Goal: Navigation & Orientation: Find specific page/section

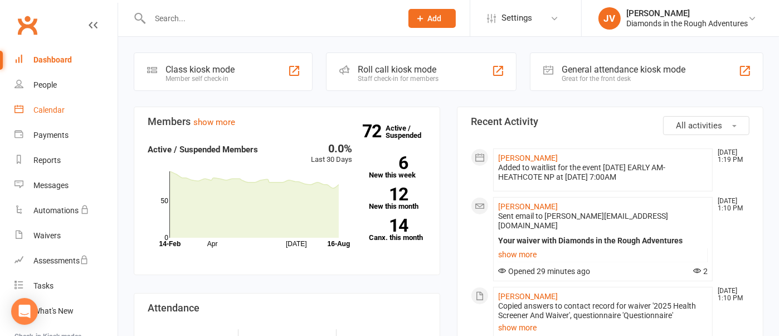
click at [42, 106] on div "Calendar" at bounding box center [48, 109] width 31 height 9
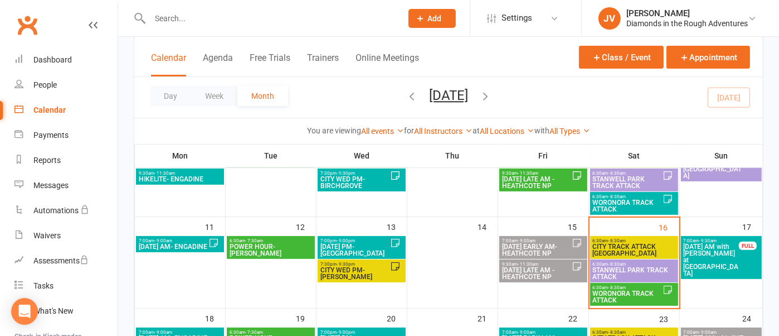
scroll to position [209, 0]
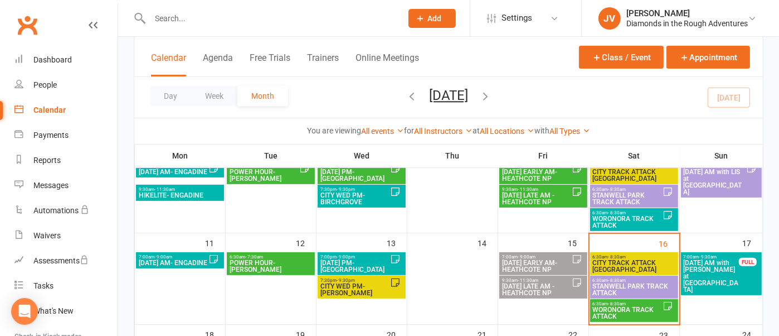
click at [626, 266] on span "CITY TRACK ATTACK [GEOGRAPHIC_DATA]" at bounding box center [635, 265] width 84 height 13
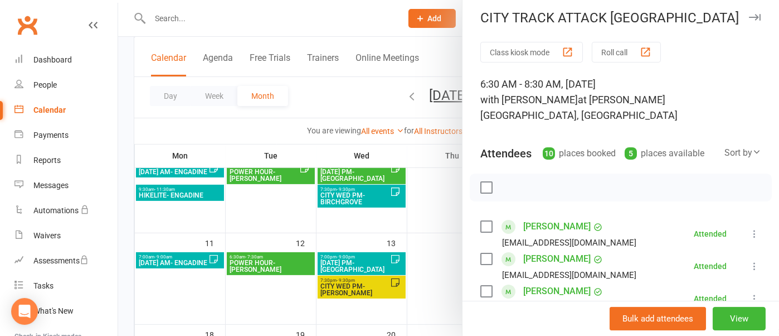
scroll to position [0, 0]
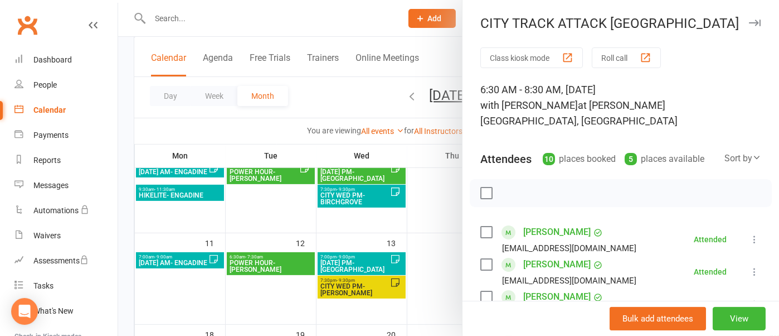
click at [749, 24] on icon "button" at bounding box center [755, 23] width 12 height 7
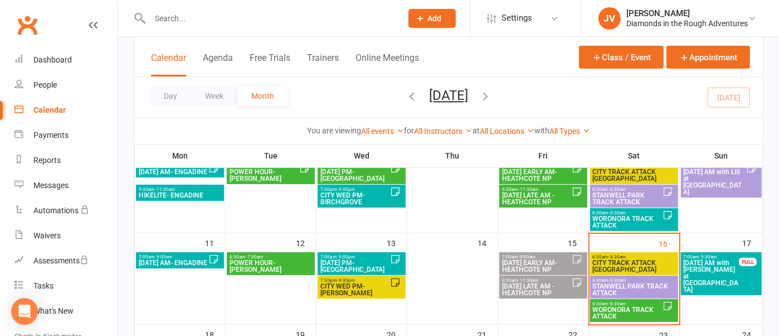
click at [633, 283] on span "STANWELL PARK TRACK ATTACK" at bounding box center [635, 289] width 84 height 13
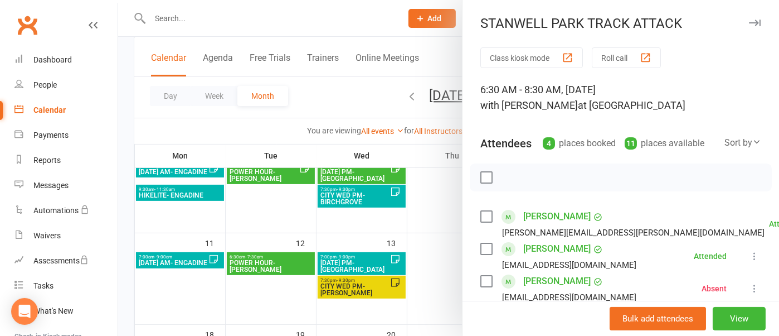
click at [749, 22] on icon "button" at bounding box center [755, 23] width 12 height 7
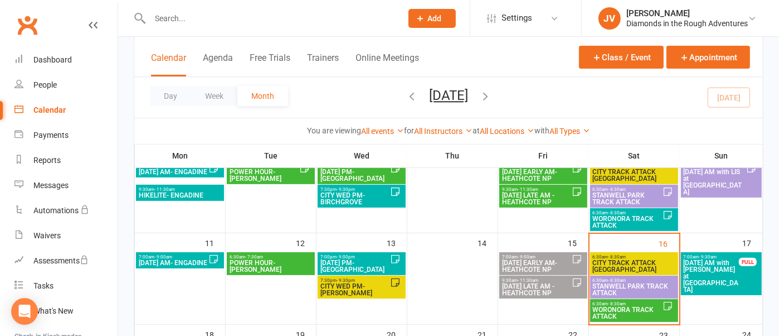
click at [640, 311] on span "WORONORA TRACK ATTACK" at bounding box center [628, 312] width 70 height 13
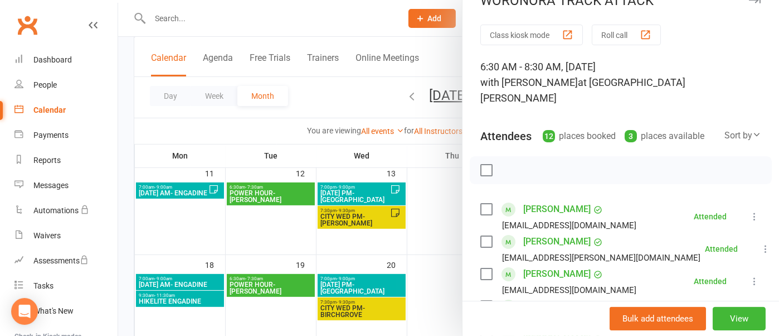
scroll to position [6, 0]
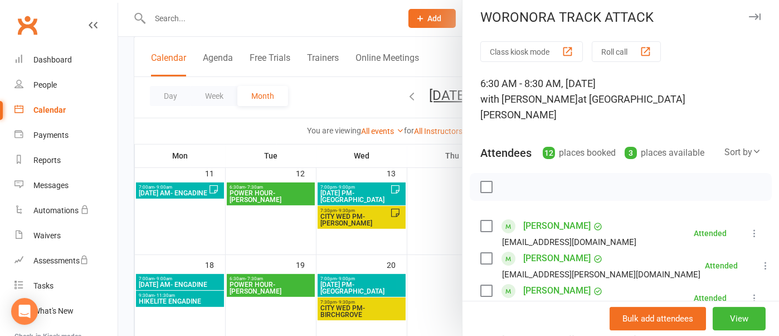
click at [749, 14] on icon "button" at bounding box center [755, 16] width 12 height 7
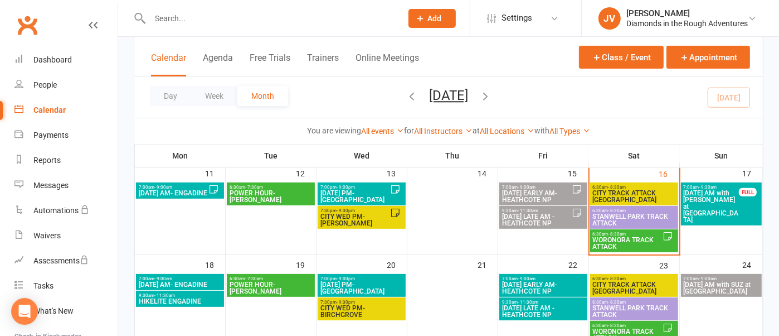
click at [647, 217] on span "STANWELL PARK TRACK ATTACK" at bounding box center [635, 219] width 84 height 13
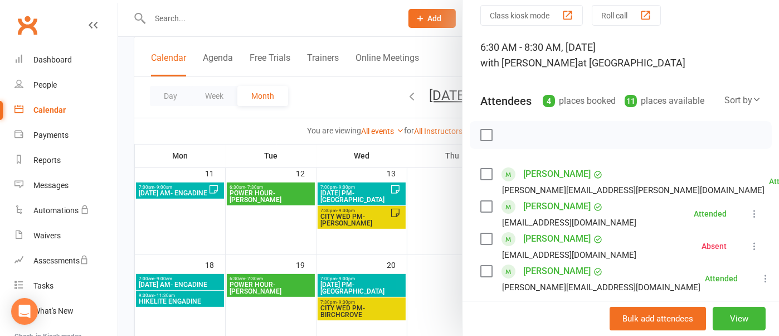
scroll to position [0, 0]
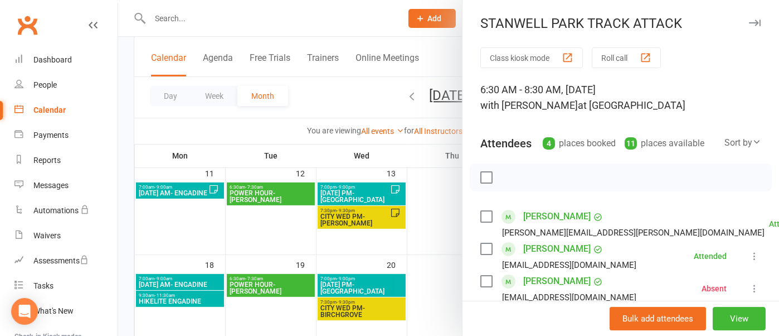
click at [749, 21] on icon "button" at bounding box center [755, 23] width 12 height 7
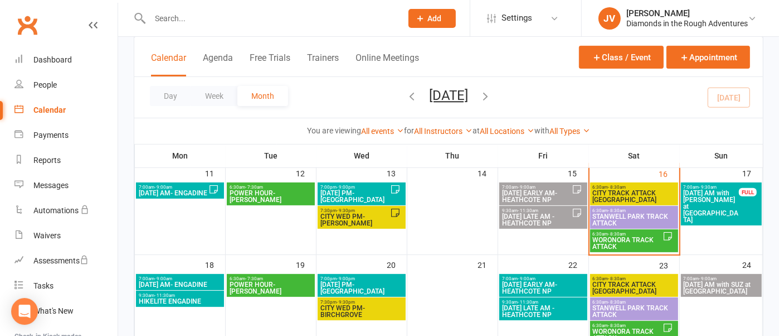
click at [697, 188] on span "7:00am - 9:30am" at bounding box center [711, 186] width 56 height 5
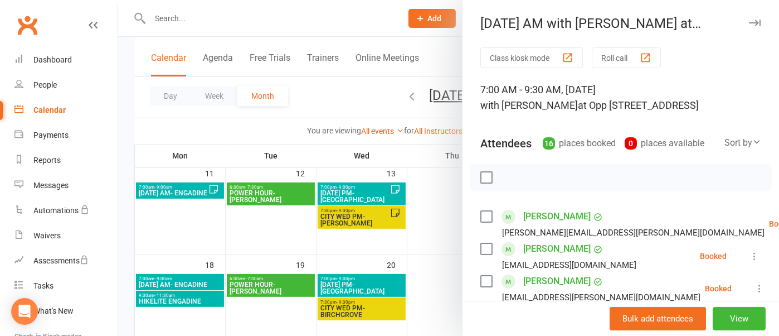
click at [749, 22] on icon "button" at bounding box center [755, 23] width 12 height 7
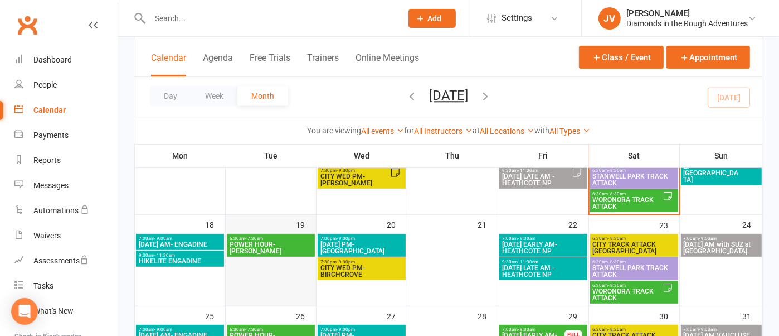
scroll to position [348, 0]
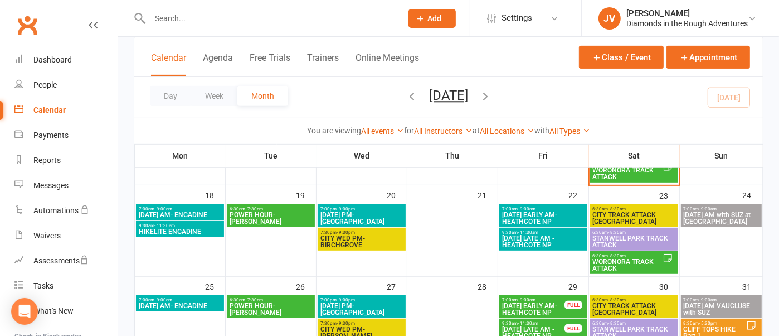
click at [202, 213] on span "[DATE] AM- ENGADINE" at bounding box center [180, 214] width 84 height 7
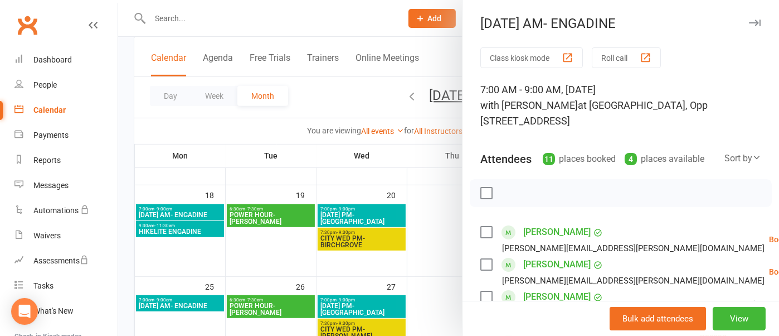
click at [748, 18] on button "button" at bounding box center [754, 22] width 13 height 13
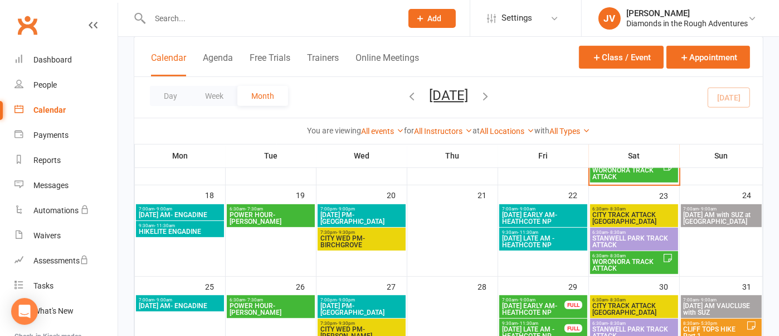
click at [204, 230] on span "HIKELITE ENGADINE" at bounding box center [180, 231] width 84 height 7
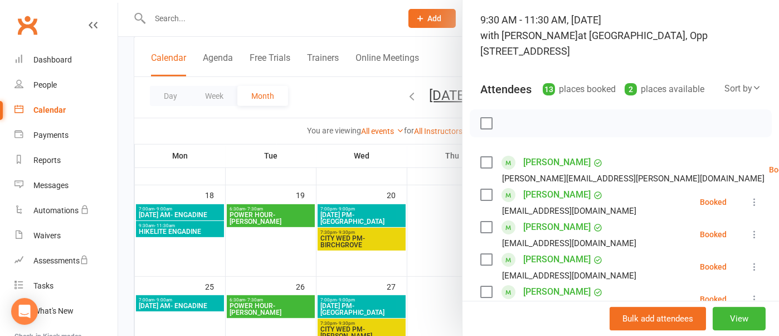
scroll to position [0, 0]
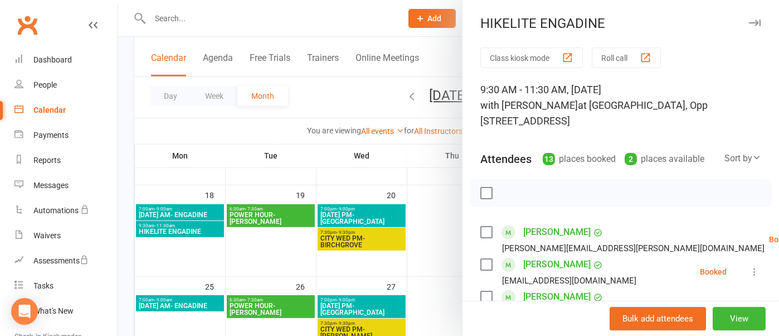
click at [749, 21] on icon "button" at bounding box center [755, 23] width 12 height 7
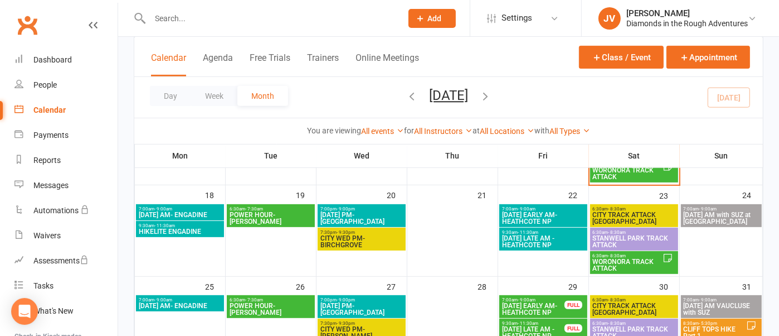
click at [275, 212] on span "POWER HOUR-[PERSON_NAME]" at bounding box center [271, 217] width 84 height 13
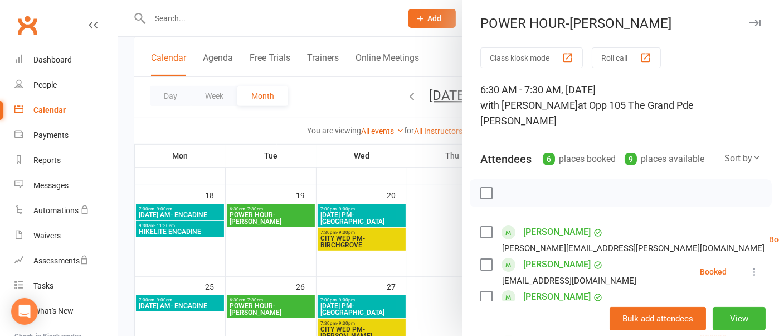
click at [749, 20] on icon "button" at bounding box center [755, 23] width 12 height 7
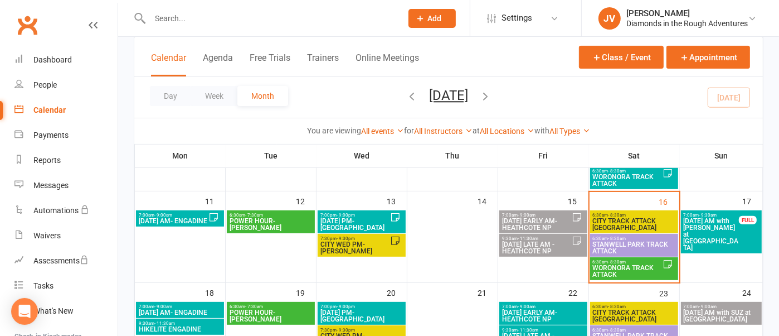
scroll to position [279, 0]
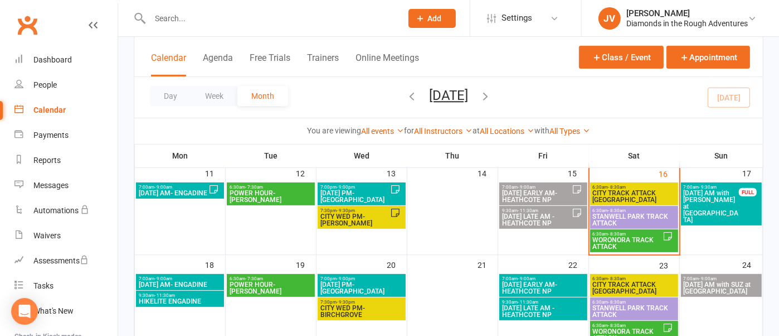
click at [374, 305] on span "CITY WED PM- BIRCHGROVE" at bounding box center [362, 310] width 84 height 13
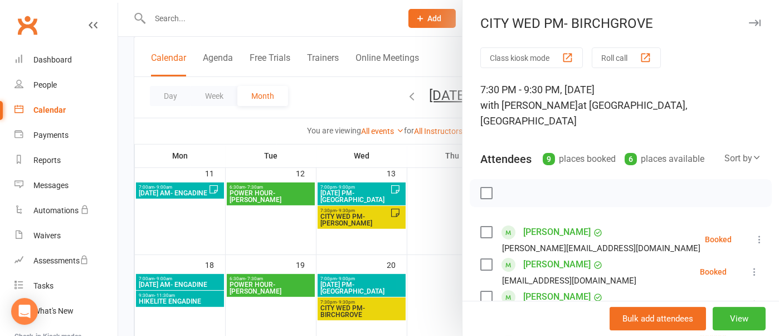
click at [749, 25] on icon "button" at bounding box center [755, 23] width 12 height 7
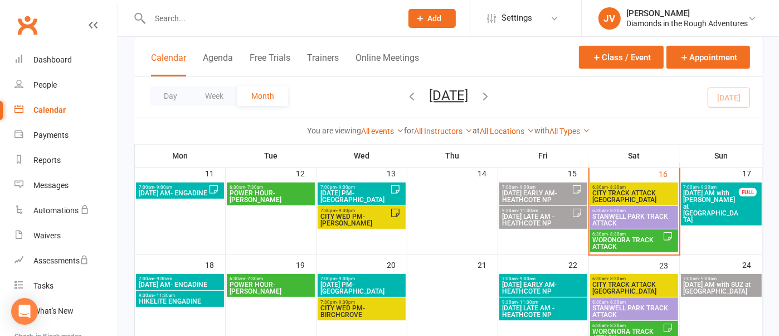
click at [375, 283] on span "[DATE] PM-[GEOGRAPHIC_DATA]" at bounding box center [362, 287] width 84 height 13
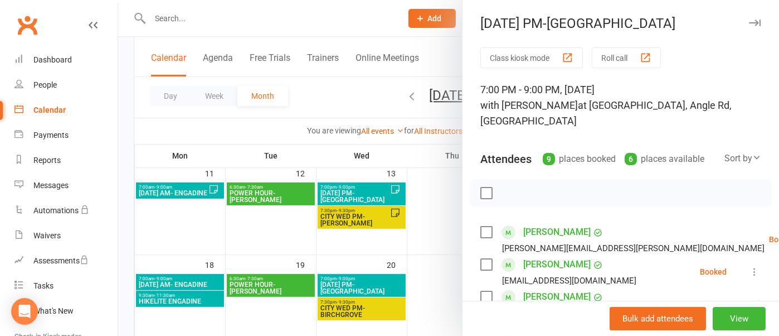
click at [749, 22] on icon "button" at bounding box center [755, 23] width 12 height 7
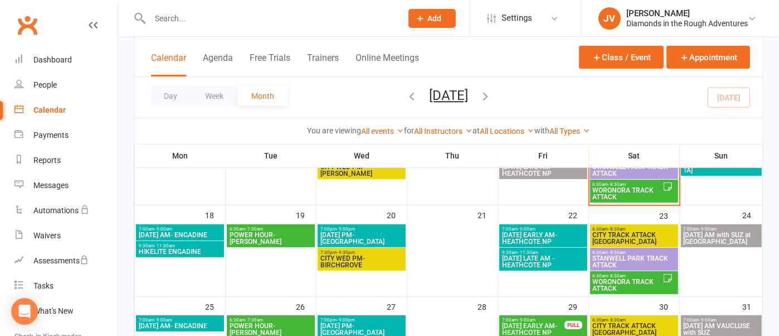
scroll to position [348, 0]
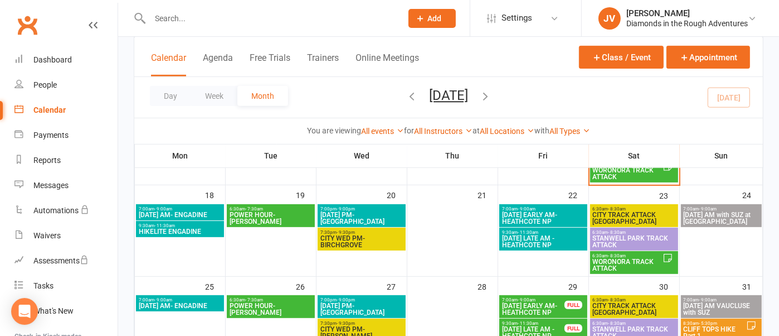
click at [540, 213] on span "[DATE] EARLY AM- HEATHCOTE NP" at bounding box center [544, 217] width 84 height 13
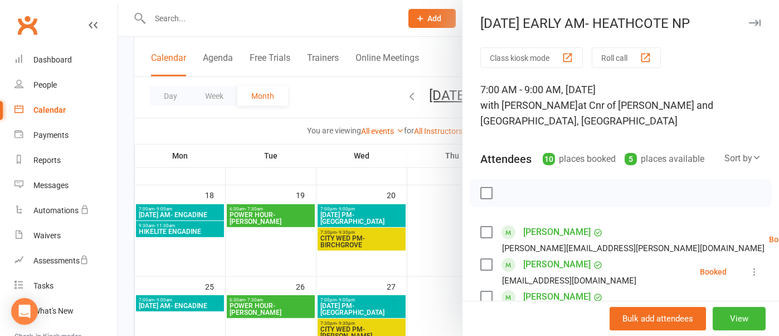
drag, startPoint x: 738, startPoint y: 16, endPoint x: 697, endPoint y: 70, distance: 68.0
click at [748, 17] on button "button" at bounding box center [754, 22] width 13 height 13
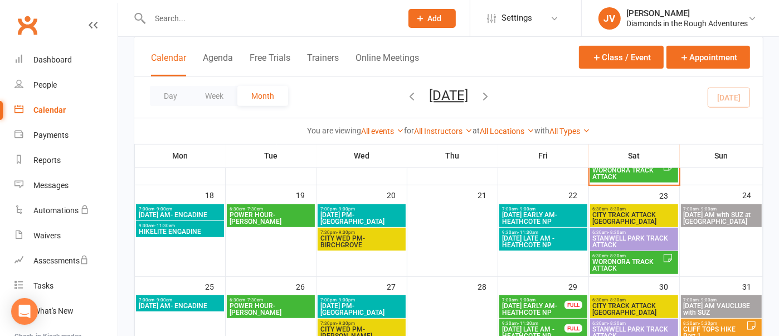
click at [559, 236] on span "[DATE] LATE AM -HEATHCOTE NP" at bounding box center [544, 241] width 84 height 13
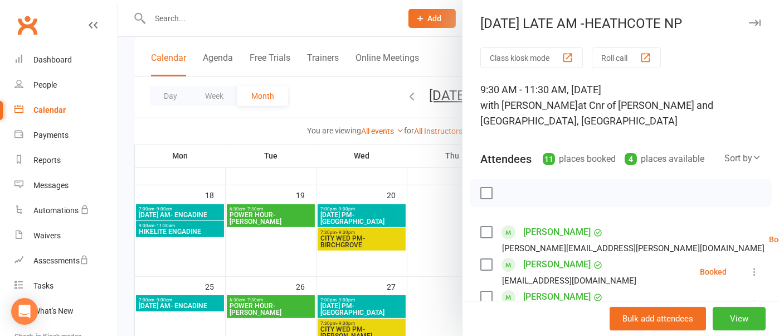
click at [748, 28] on button "button" at bounding box center [754, 22] width 13 height 13
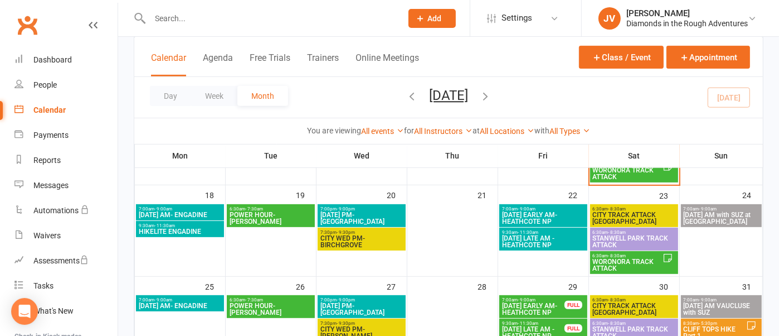
click at [644, 236] on span "STANWELL PARK TRACK ATTACK" at bounding box center [635, 241] width 84 height 13
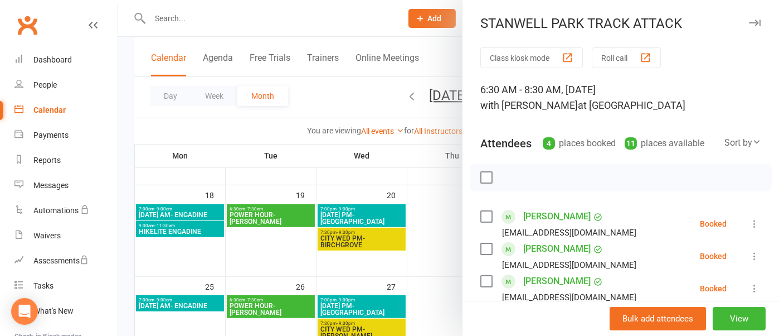
click at [749, 22] on icon "button" at bounding box center [755, 23] width 12 height 7
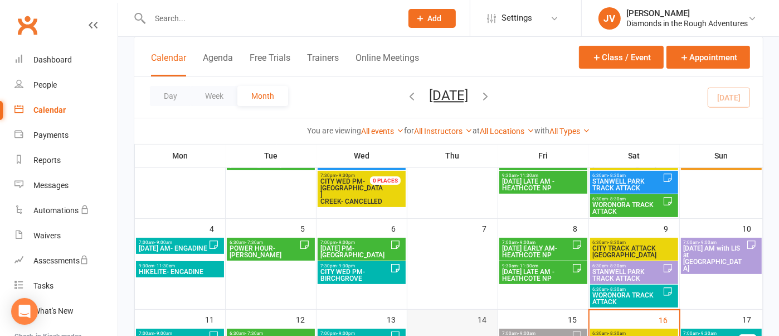
scroll to position [279, 0]
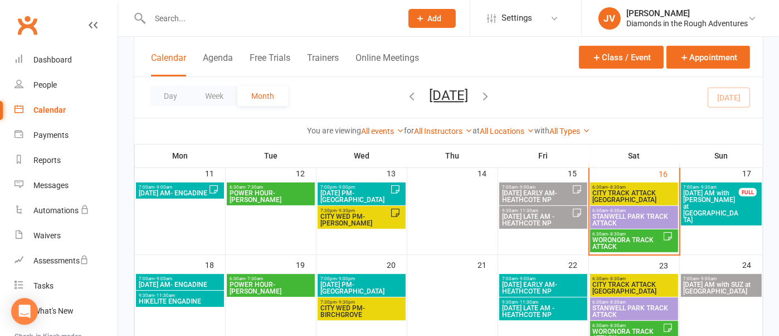
click at [621, 304] on span "STANWELL PARK TRACK ATTACK" at bounding box center [635, 310] width 84 height 13
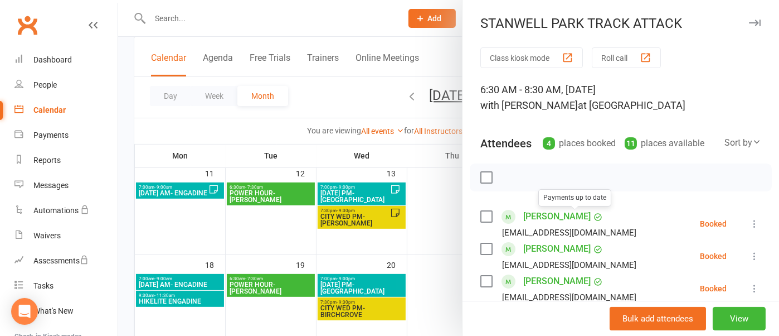
scroll to position [70, 0]
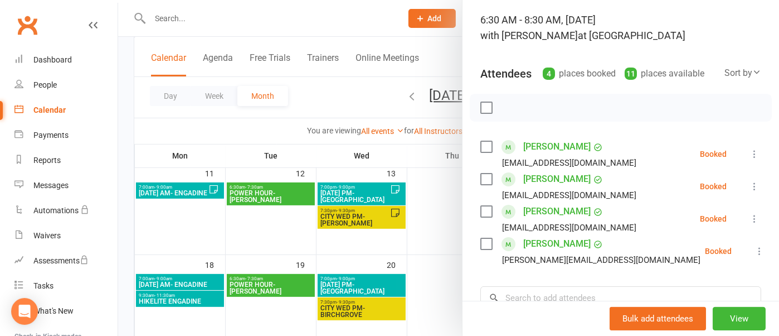
click at [555, 212] on link "[PERSON_NAME]" at bounding box center [556, 211] width 67 height 18
